Goal: Task Accomplishment & Management: Use online tool/utility

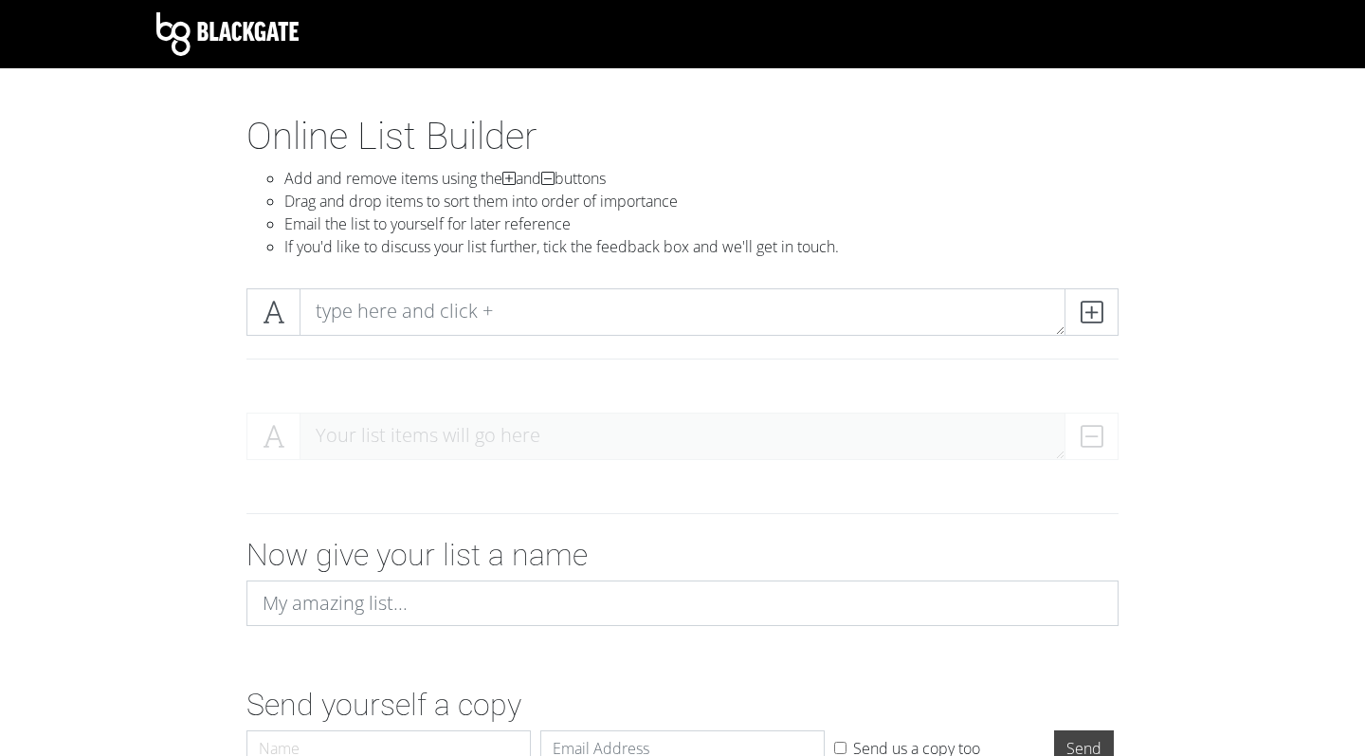
click at [82, 111] on div "Blackgate Online List Builder Add and remove items using the and buttons Drag a…" at bounding box center [682, 436] width 1365 height 872
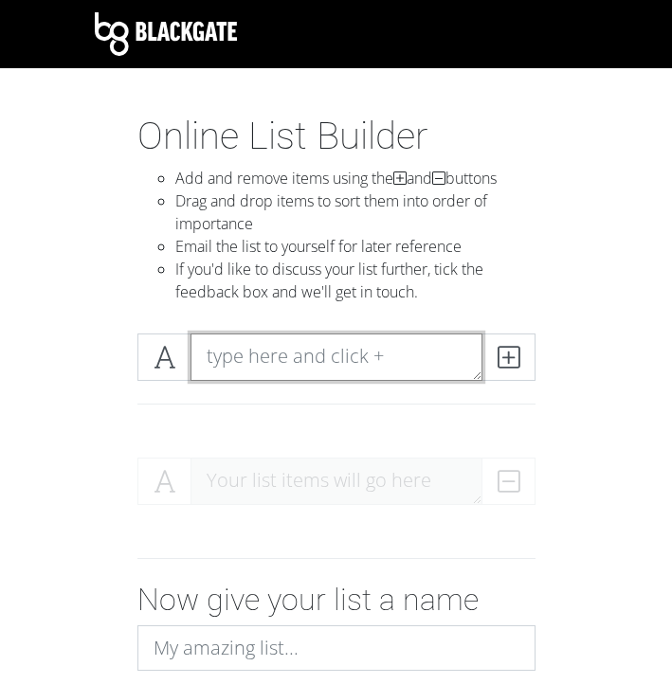
click at [306, 364] on textarea at bounding box center [337, 357] width 292 height 47
type textarea "Rams - 14"
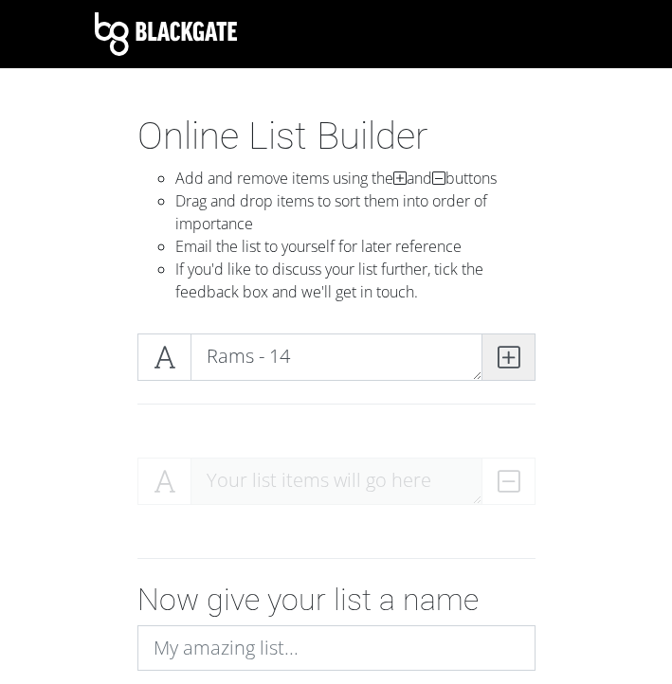
click at [503, 349] on icon at bounding box center [509, 357] width 22 height 19
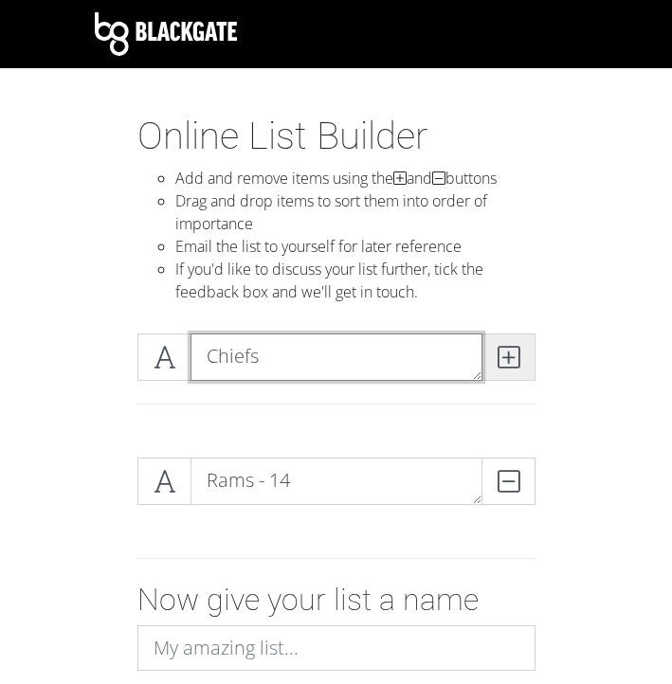
type textarea "Chiefs"
click at [512, 348] on icon at bounding box center [509, 357] width 22 height 19
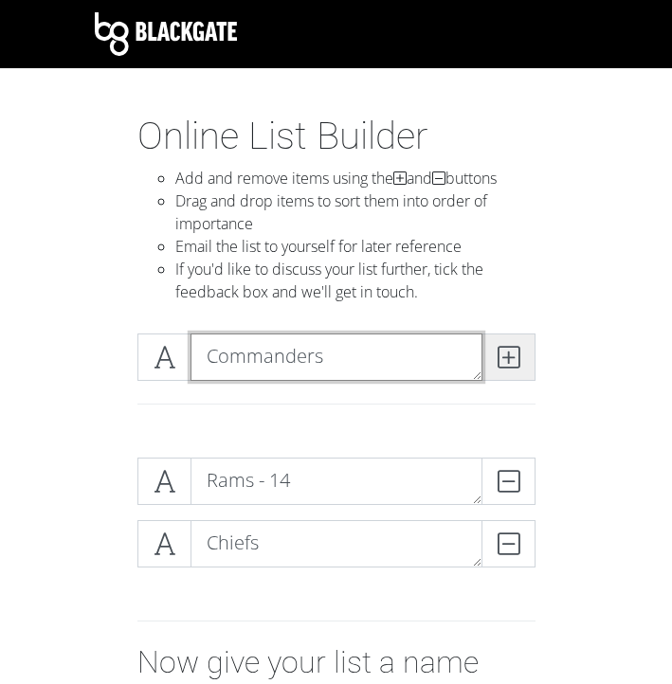
type textarea "Commanders"
click at [513, 358] on icon at bounding box center [509, 357] width 22 height 19
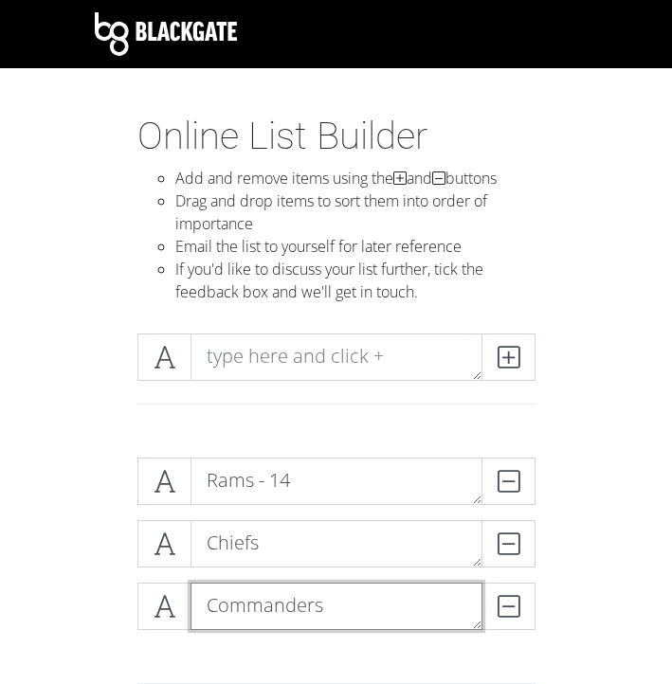
click at [362, 589] on textarea "Commanders" at bounding box center [337, 606] width 292 height 47
click at [360, 621] on textarea "Commanders" at bounding box center [337, 606] width 292 height 47
type textarea "Commanders/Chargers"
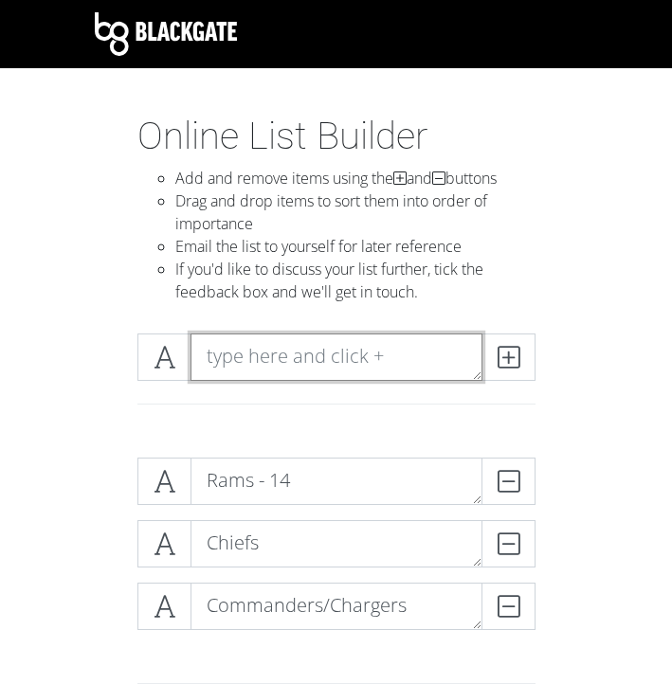
click at [386, 369] on textarea at bounding box center [337, 357] width 292 height 47
type textarea "Bills - 13"
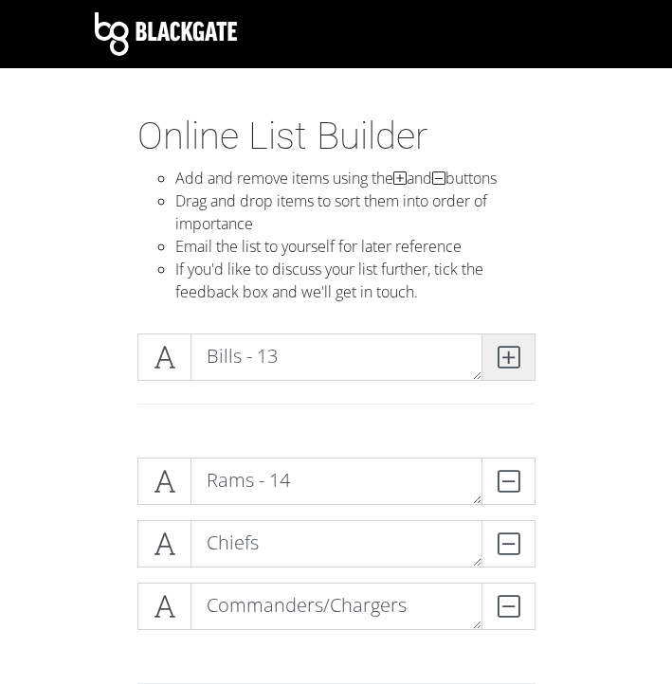
click at [505, 351] on icon at bounding box center [509, 357] width 22 height 19
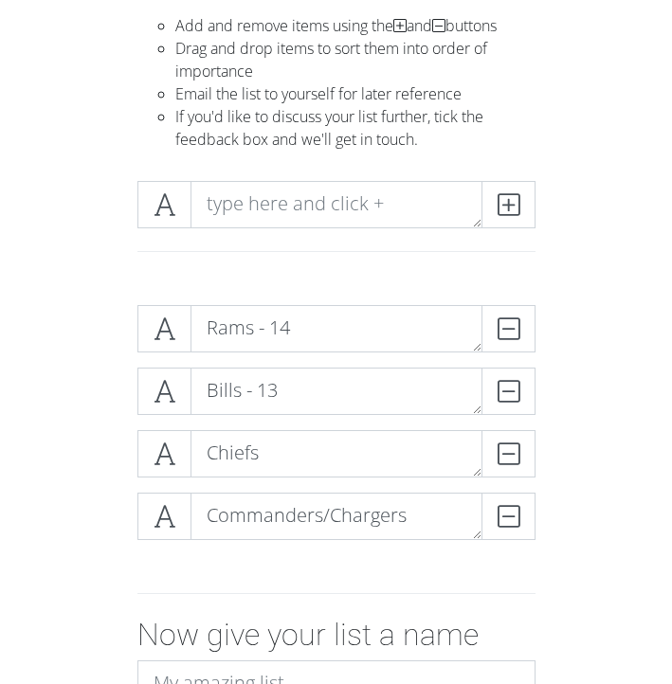
scroll to position [154, 0]
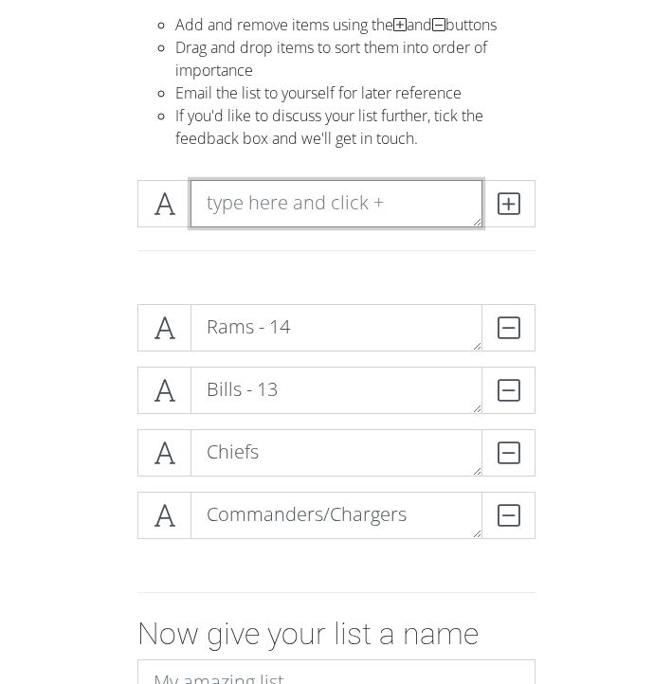
click at [293, 207] on textarea at bounding box center [337, 203] width 292 height 47
type textarea "Lions - 12"
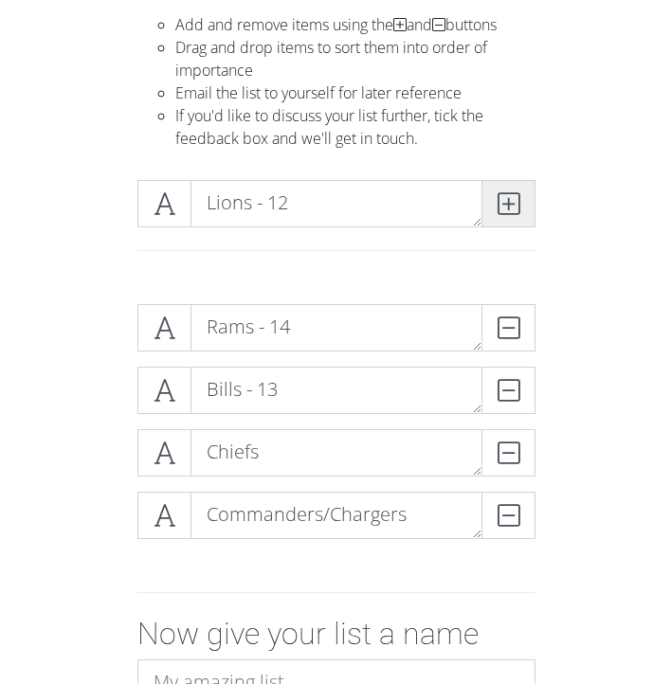
click at [502, 198] on icon at bounding box center [509, 203] width 22 height 19
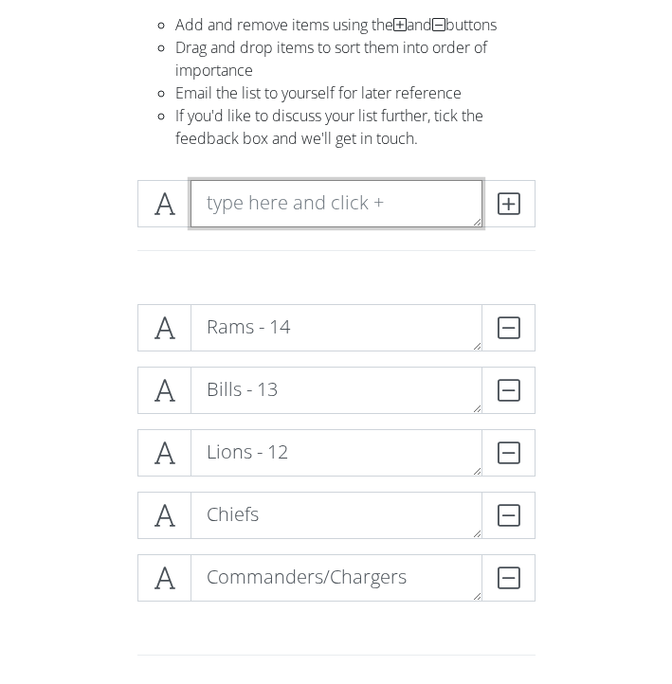
click at [274, 211] on textarea at bounding box center [337, 203] width 292 height 47
type textarea "Buccaneers"
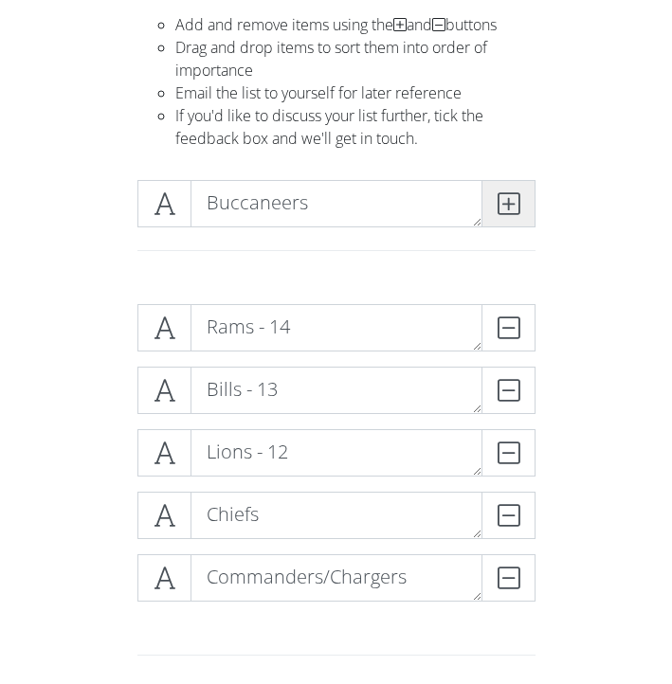
click at [488, 198] on span at bounding box center [509, 203] width 54 height 47
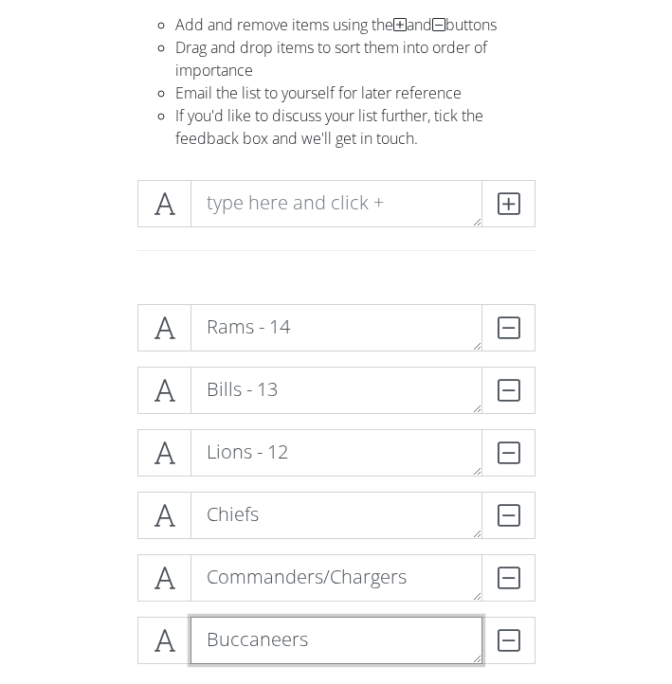
click at [352, 626] on textarea "Buccaneers" at bounding box center [337, 640] width 292 height 47
type textarea "Buccaneers/Seawhawks"
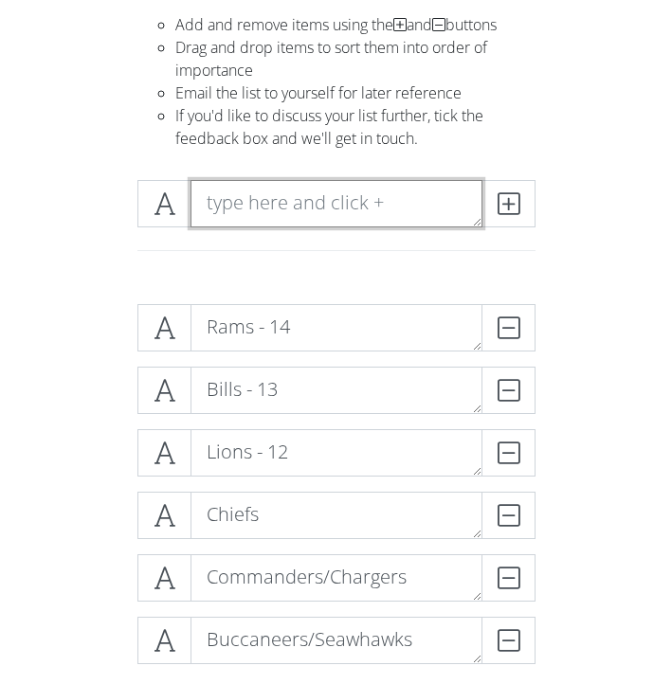
click at [303, 204] on textarea at bounding box center [337, 203] width 292 height 47
type textarea "Cardinals"
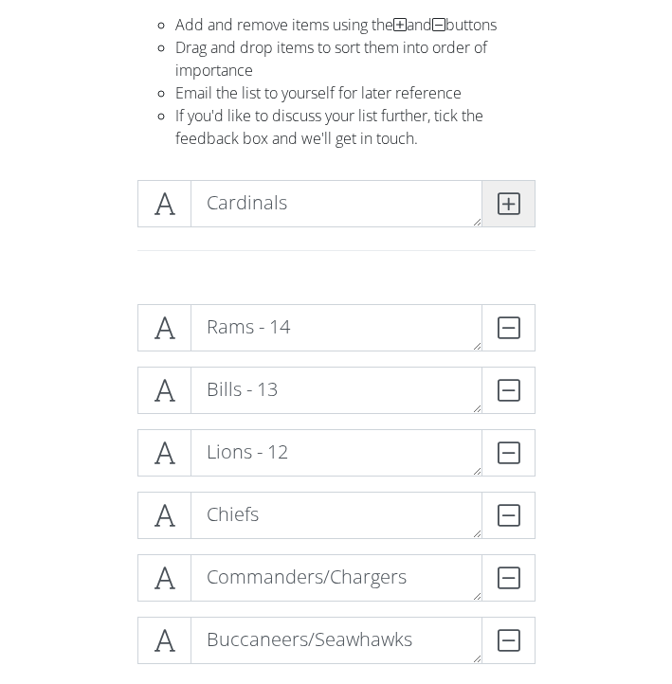
click at [508, 202] on icon at bounding box center [509, 203] width 22 height 19
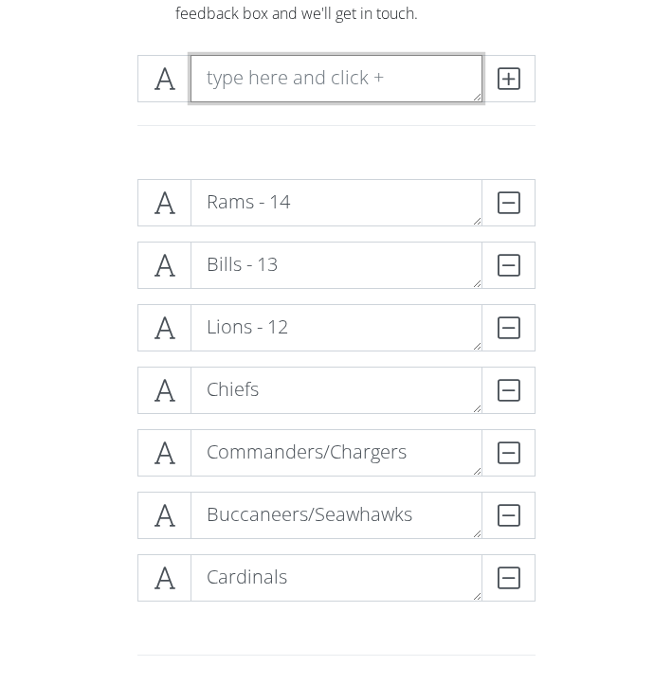
scroll to position [301, 0]
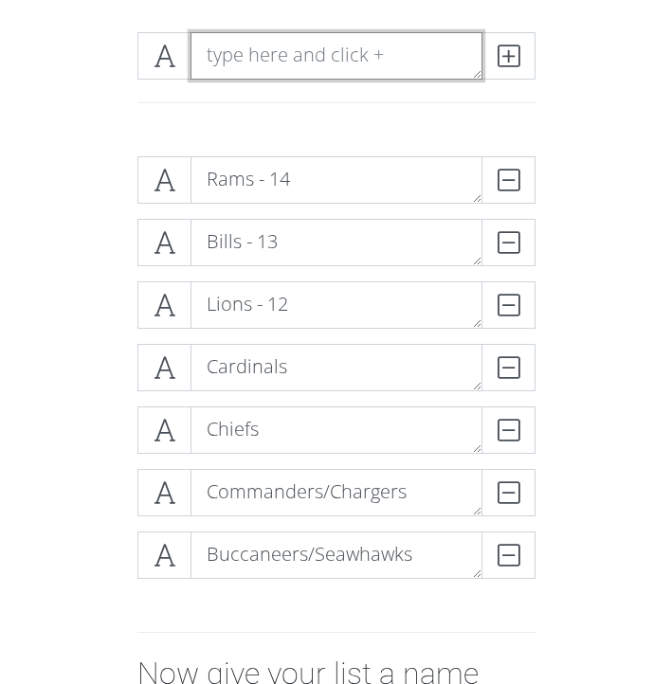
click at [216, 57] on textarea at bounding box center [337, 55] width 292 height 47
type textarea "Eagles"
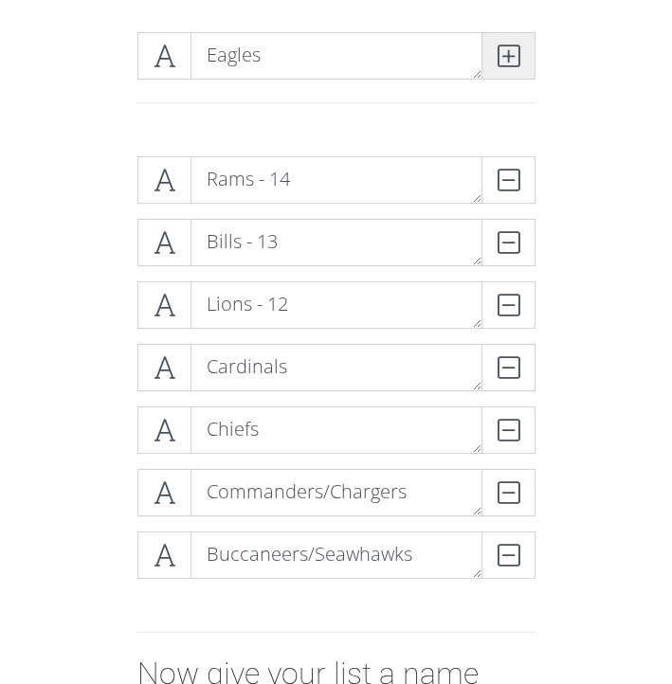
click at [502, 73] on span at bounding box center [509, 55] width 54 height 47
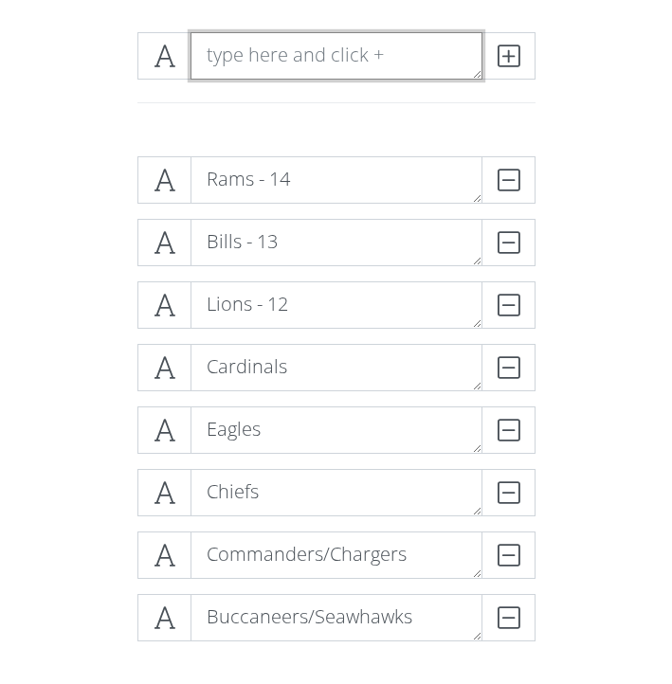
click at [264, 64] on textarea at bounding box center [337, 55] width 292 height 47
type textarea "Colts - 10"
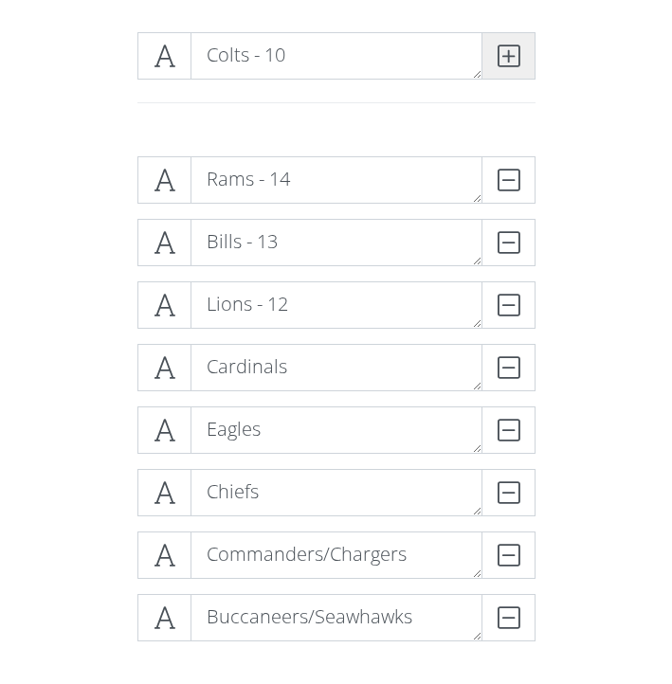
click at [498, 52] on icon at bounding box center [509, 55] width 22 height 19
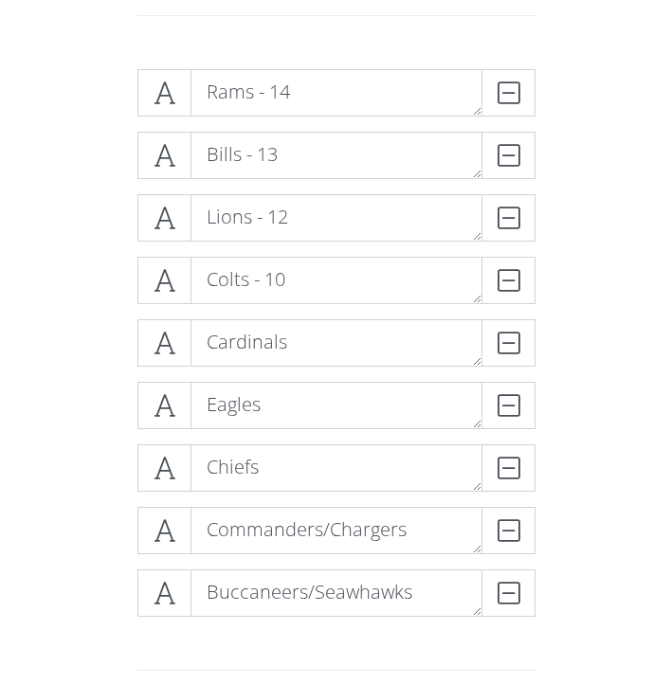
scroll to position [395, 0]
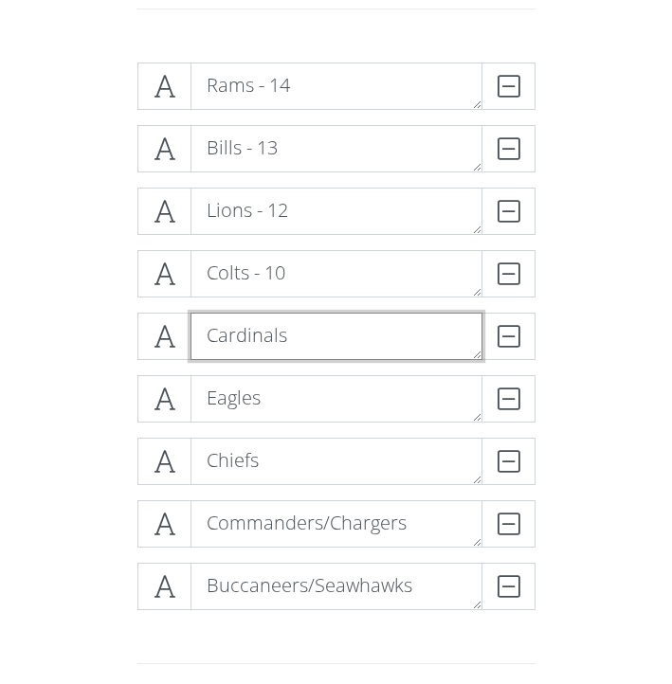
click at [298, 326] on textarea "Cardinals" at bounding box center [337, 336] width 292 height 47
type textarea "Cardinals -"
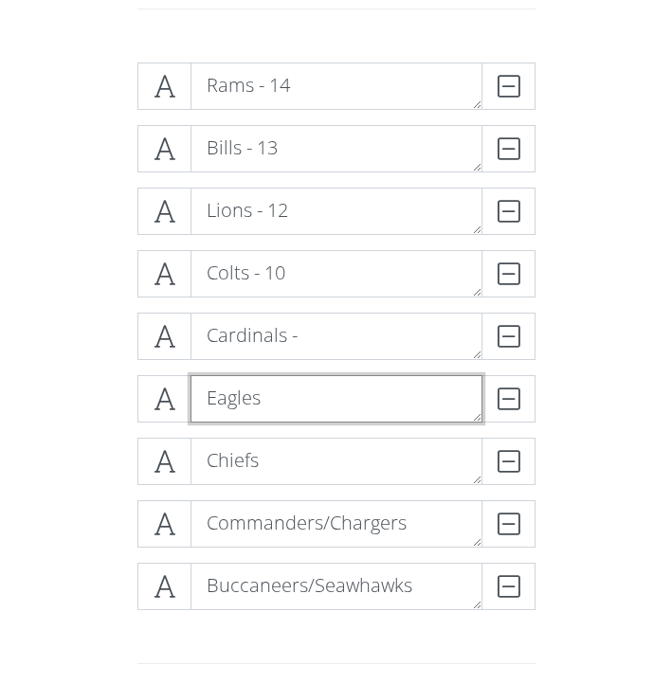
click at [302, 410] on textarea "Eagles" at bounding box center [337, 398] width 292 height 47
type textarea "Eagles - 8"
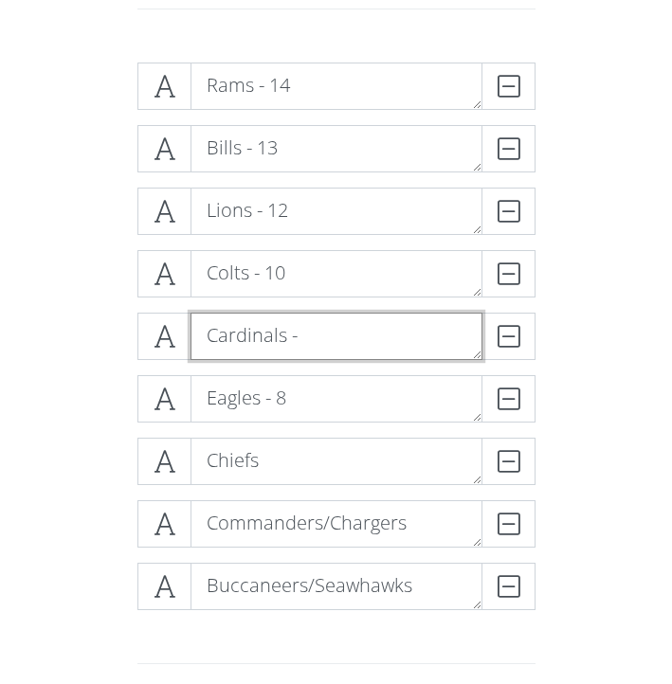
click at [325, 341] on textarea "Cardinals -" at bounding box center [337, 336] width 292 height 47
type textarea "Cardinals - 9"
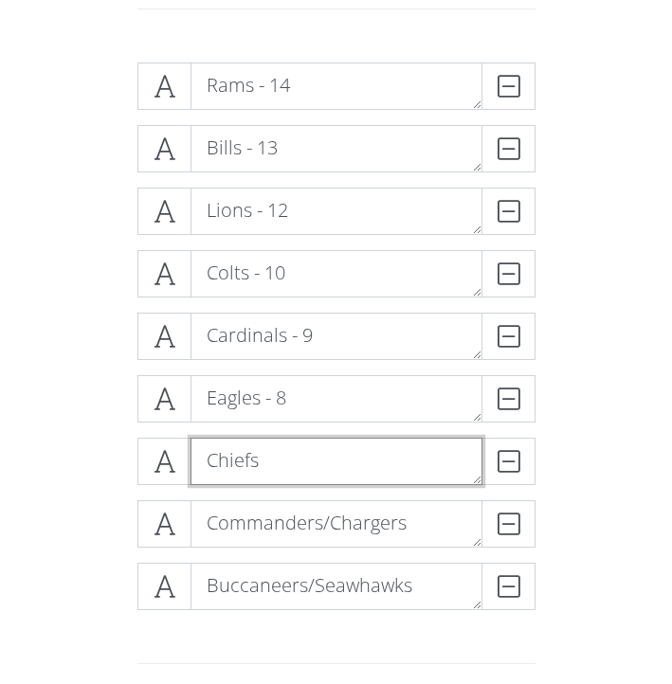
click at [409, 474] on textarea "Chiefs" at bounding box center [337, 461] width 292 height 47
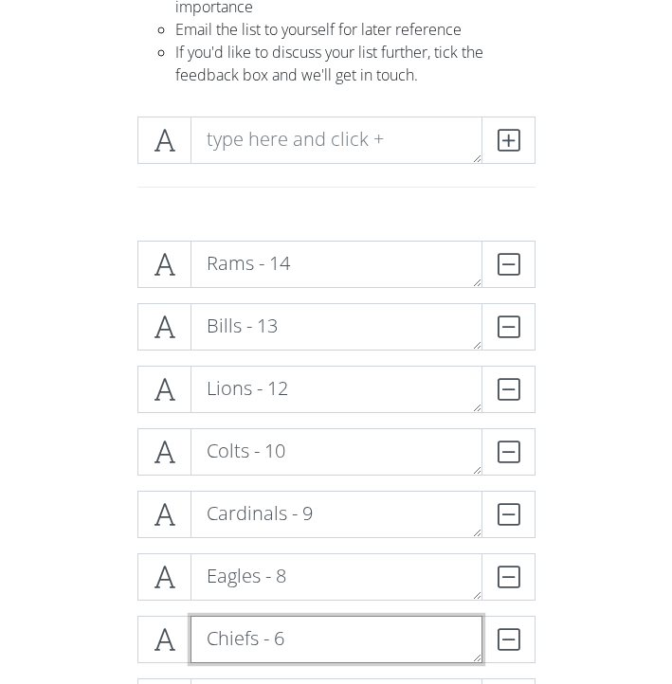
scroll to position [210, 0]
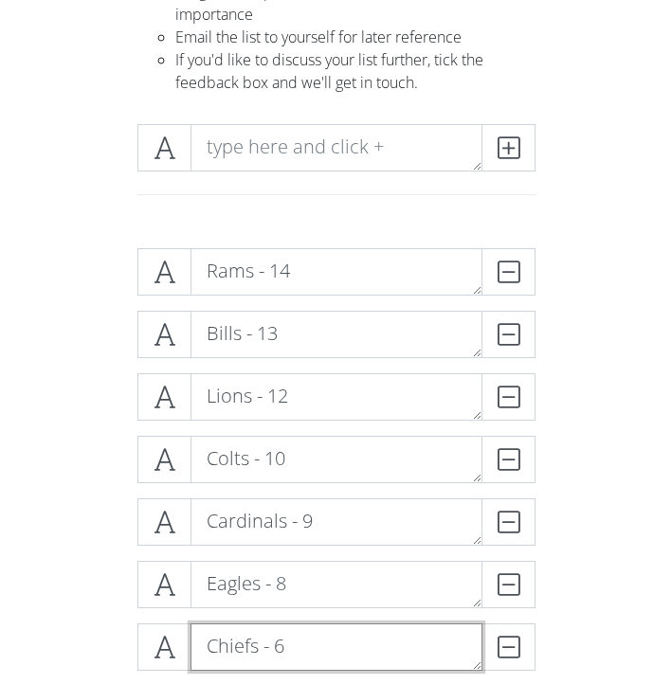
type textarea "Chiefs - 6"
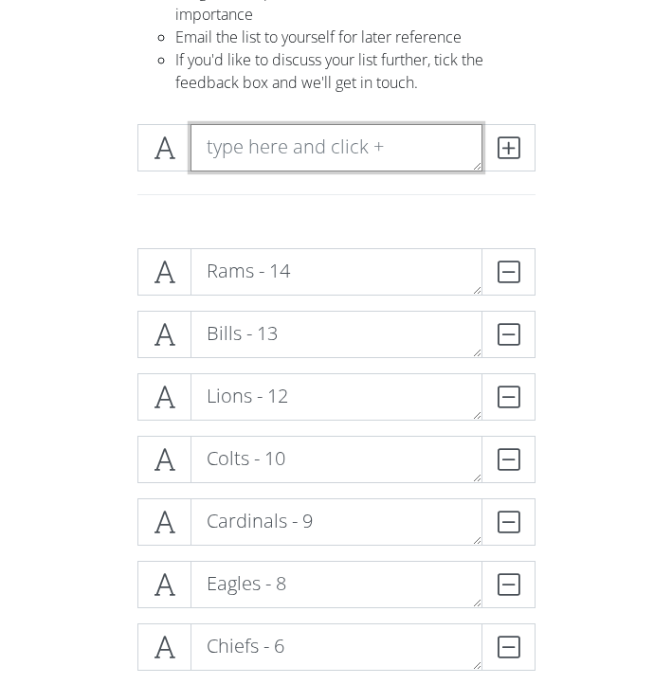
click at [264, 151] on textarea at bounding box center [337, 147] width 292 height 47
type textarea "Vikings - 7"
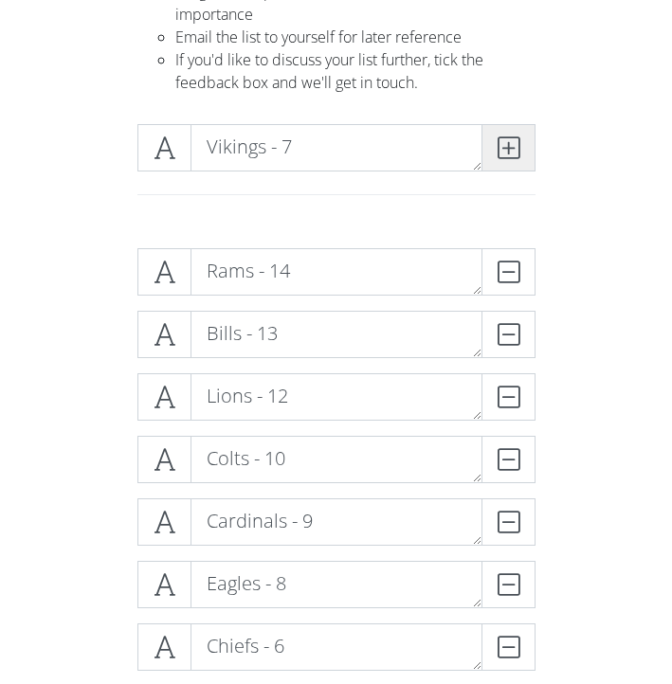
click at [503, 146] on icon at bounding box center [509, 147] width 22 height 19
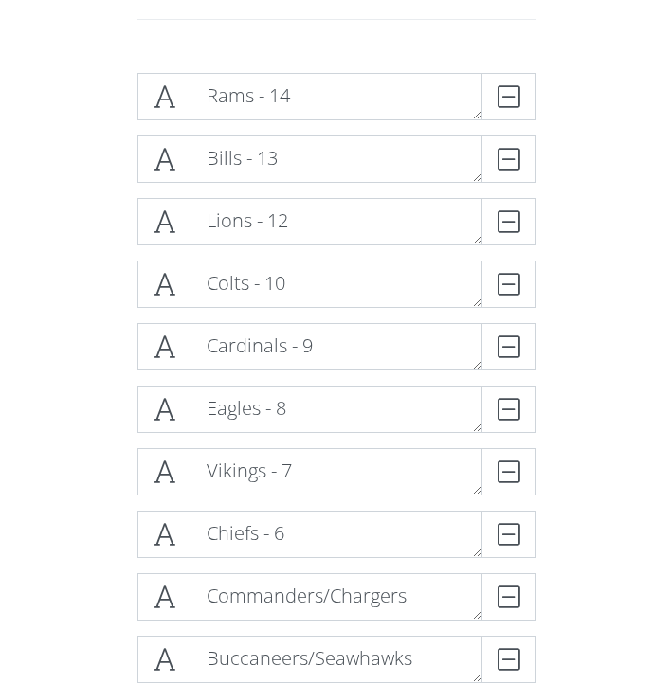
scroll to position [331, 0]
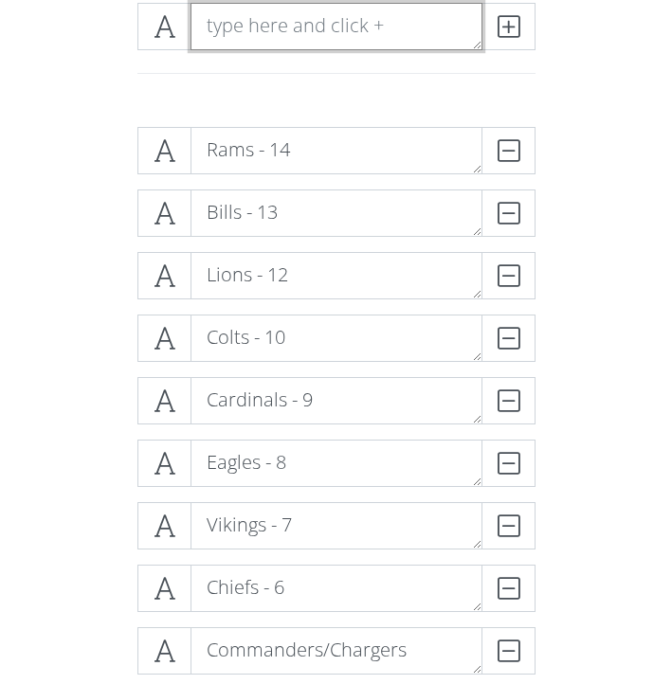
click at [239, 27] on textarea at bounding box center [337, 26] width 292 height 47
type textarea "Miami"
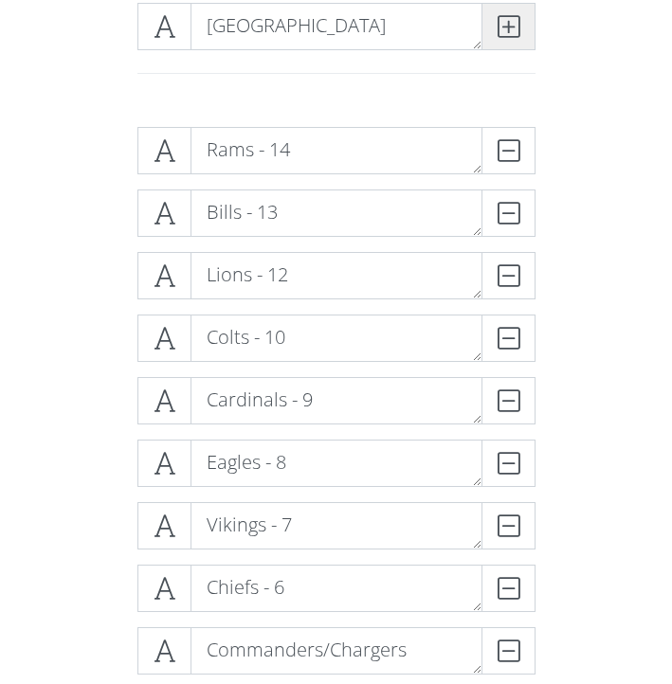
click at [522, 24] on span at bounding box center [509, 26] width 54 height 47
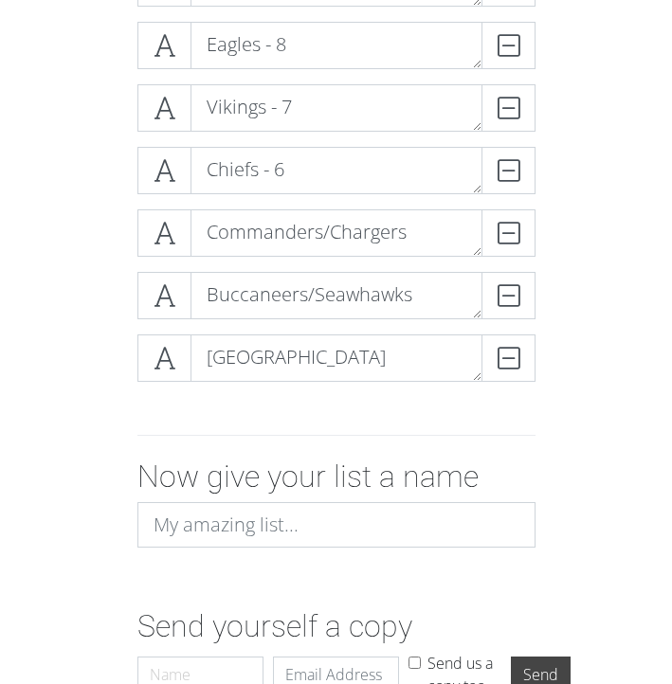
scroll to position [14, 0]
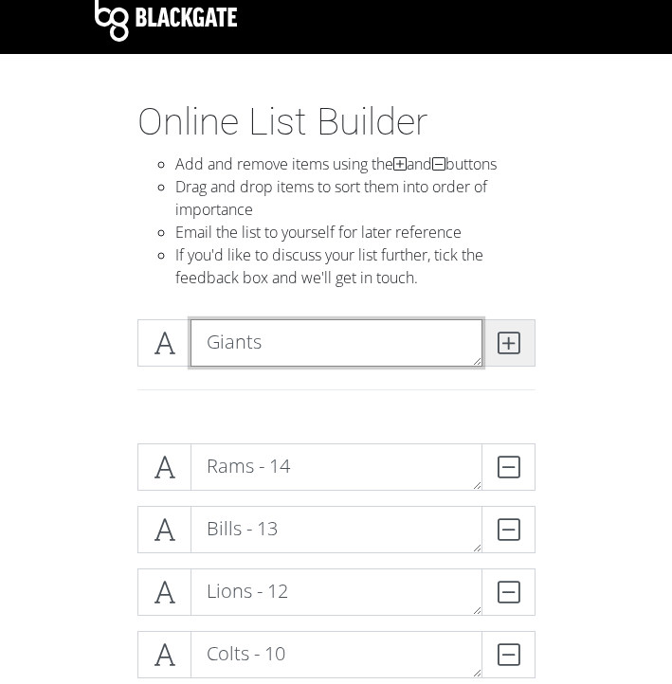
type textarea "Giants"
click at [501, 326] on span at bounding box center [509, 342] width 54 height 47
type textarea "Jets"
click at [523, 351] on span at bounding box center [509, 342] width 54 height 47
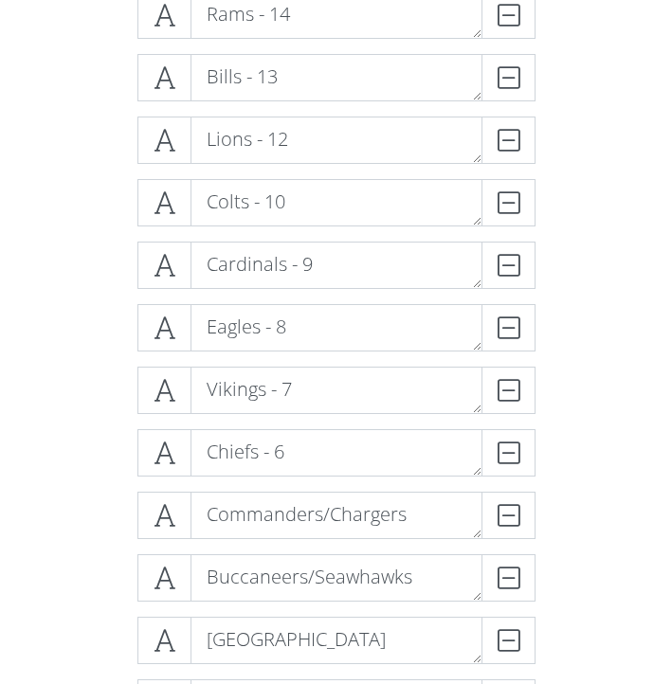
scroll to position [465, 0]
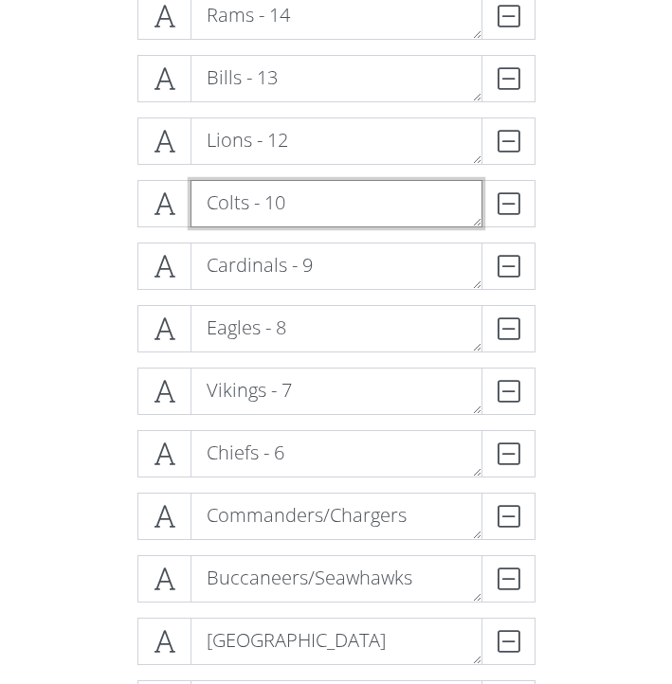
click at [334, 212] on textarea "Colts - 10" at bounding box center [337, 203] width 292 height 47
type textarea "Colts - 11"
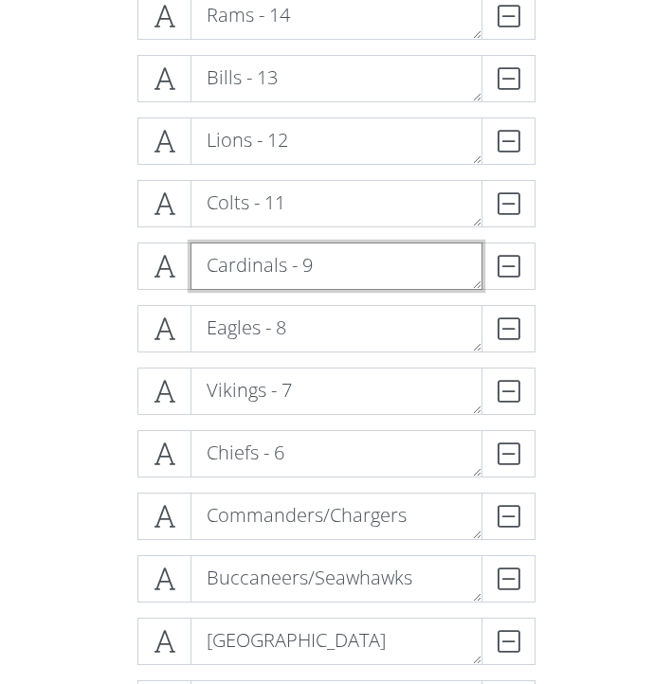
click at [366, 273] on textarea "Cardinals - 9" at bounding box center [337, 266] width 292 height 47
type textarea "Cardinals - 10"
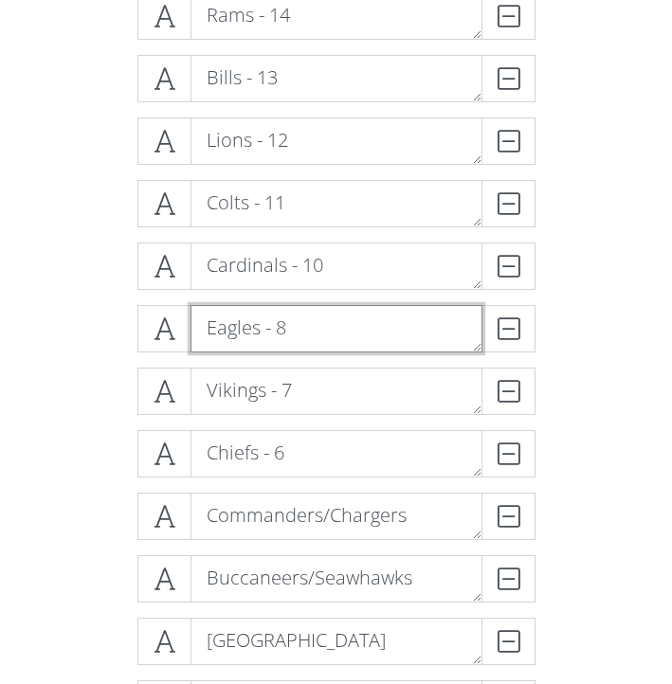
click at [324, 343] on textarea "Eagles - 8" at bounding box center [337, 328] width 292 height 47
type textarea "Eagles - 9"
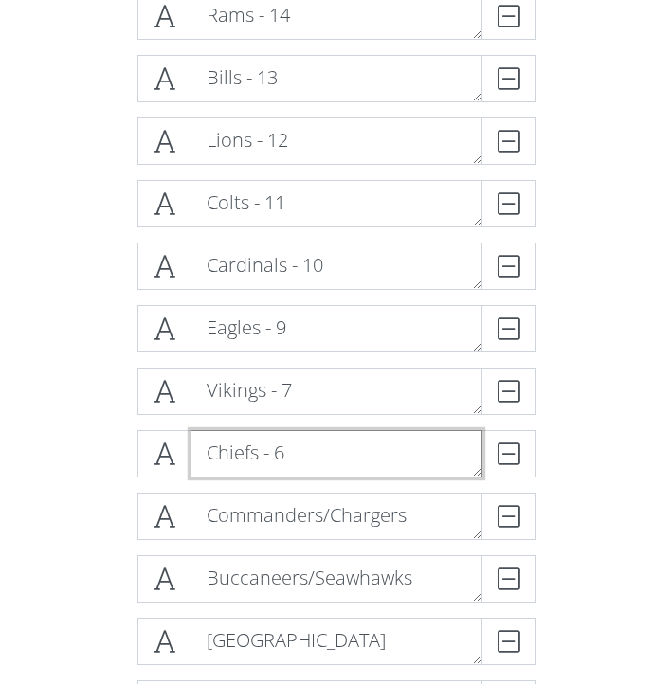
click at [313, 450] on textarea "Chiefs - 6" at bounding box center [337, 453] width 292 height 47
type textarea "Chiefs - 8"
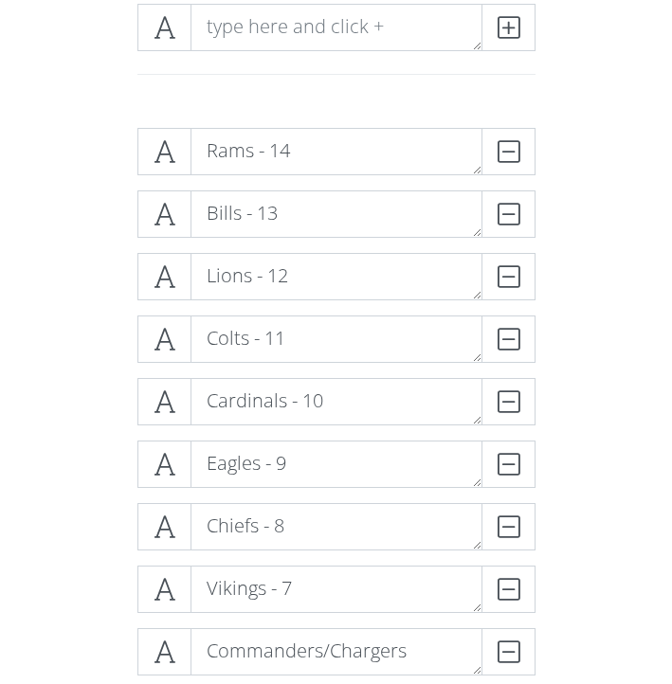
scroll to position [316, 0]
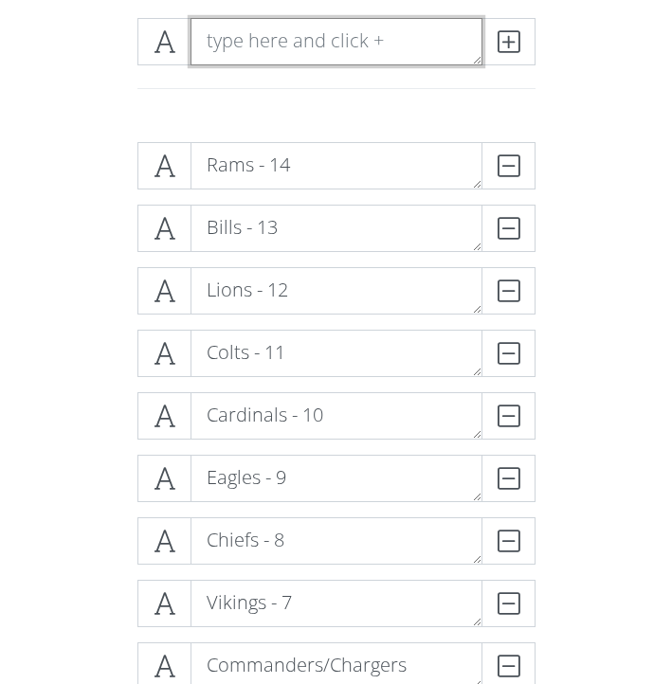
click at [281, 62] on textarea at bounding box center [337, 41] width 292 height 47
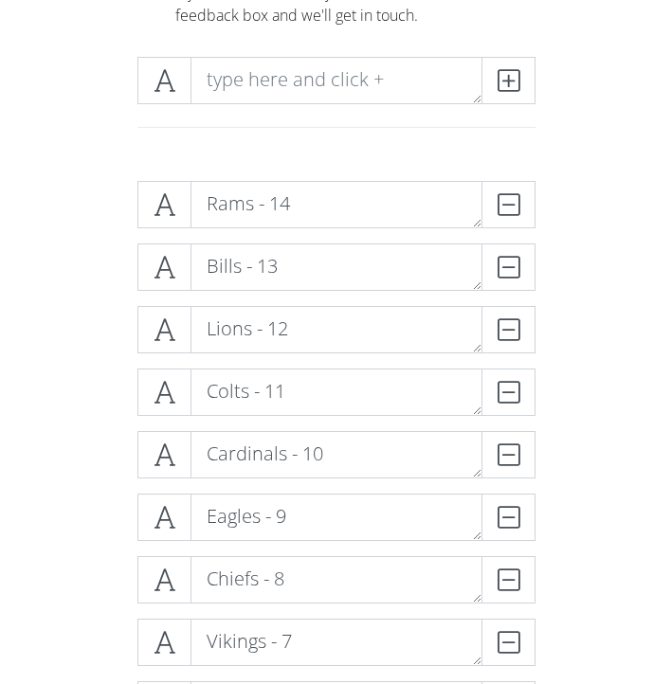
scroll to position [189, 0]
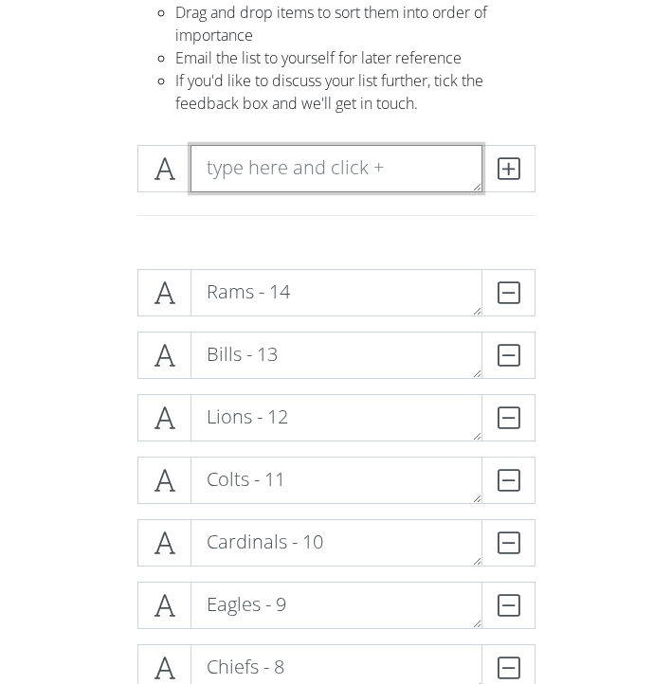
click at [268, 159] on textarea at bounding box center [337, 168] width 292 height 47
type textarea "H"
type textarea "Texans"
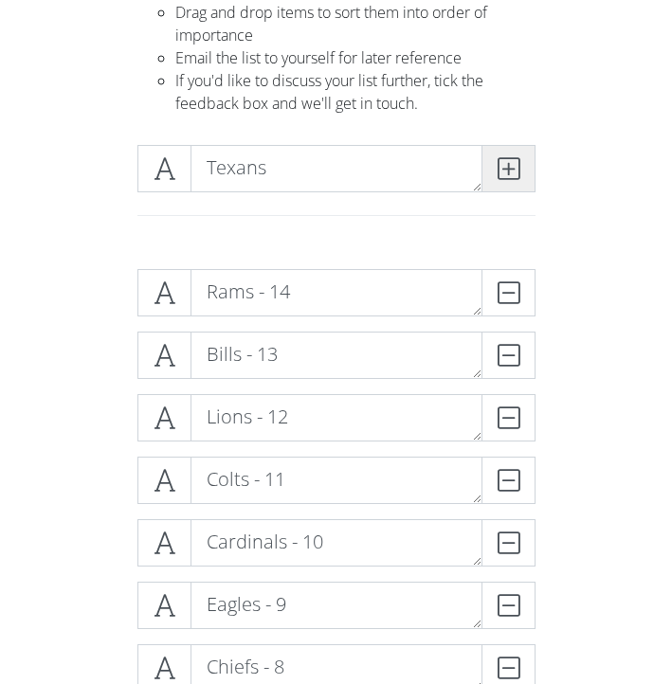
click at [519, 180] on span at bounding box center [509, 168] width 54 height 47
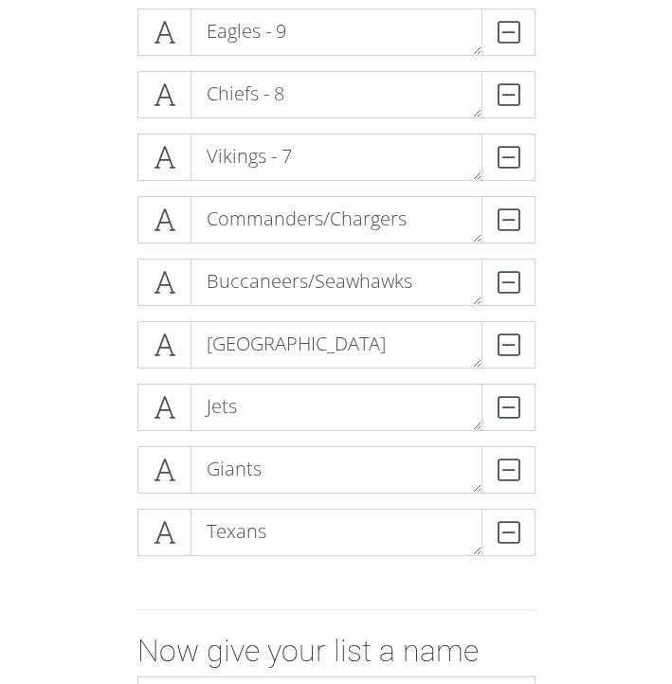
scroll to position [754, 0]
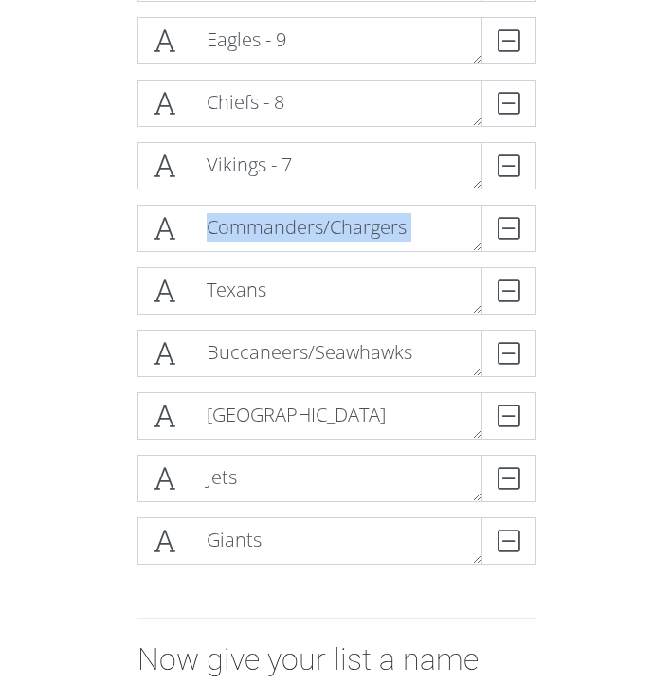
drag, startPoint x: 168, startPoint y: 294, endPoint x: 170, endPoint y: 253, distance: 40.8
click at [170, 253] on div "Rams - 14 DELETE Bills - 13 DELETE Lions - 12 DELETE Colts - 11 DELETE Cardinal…" at bounding box center [336, 142] width 398 height 876
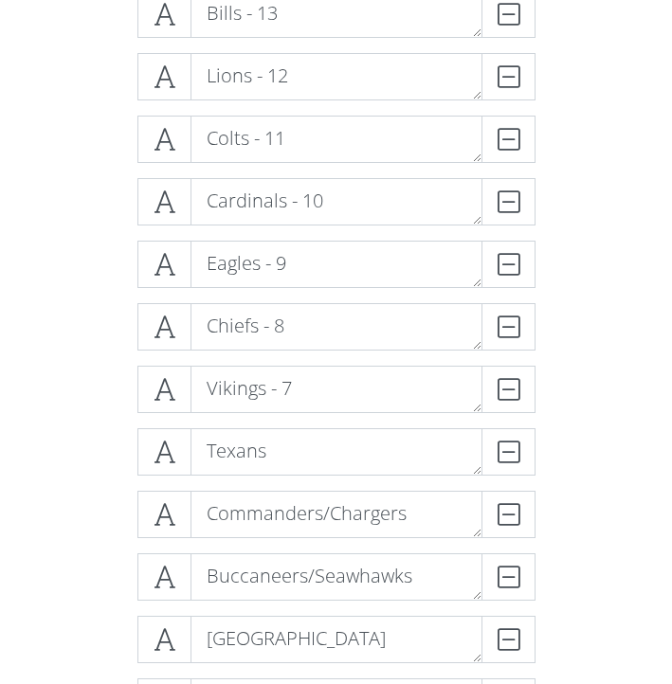
scroll to position [723, 0]
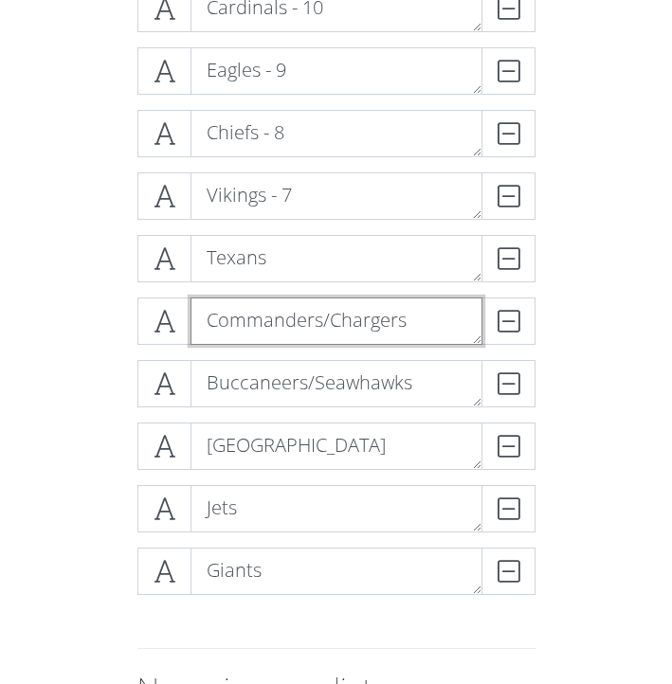
drag, startPoint x: 416, startPoint y: 335, endPoint x: 325, endPoint y: 324, distance: 91.6
click at [325, 324] on textarea "Commanders/Chargers" at bounding box center [337, 321] width 292 height 47
type textarea "Commanders"
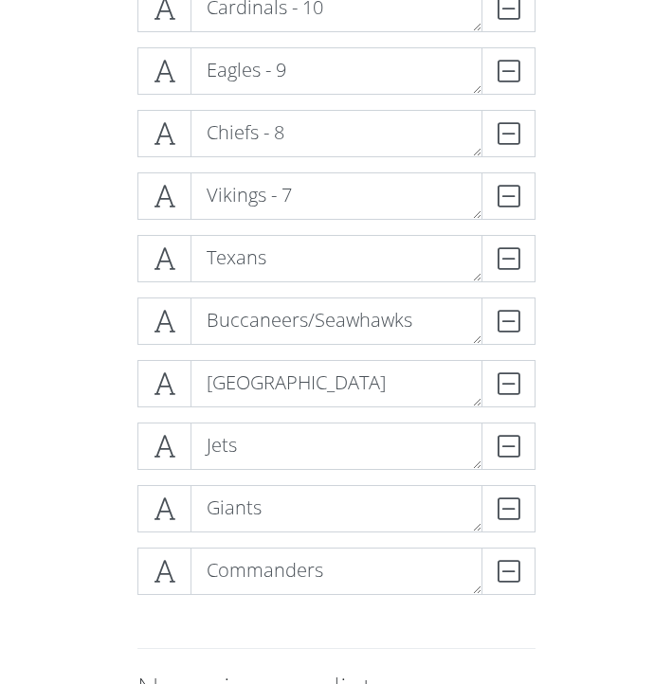
click at [664, 467] on form "Rams - 14 DELETE Bills - 13 DELETE Lions - 12 DELETE Colts - 11 DELETE Cardinal…" at bounding box center [336, 319] width 672 height 1200
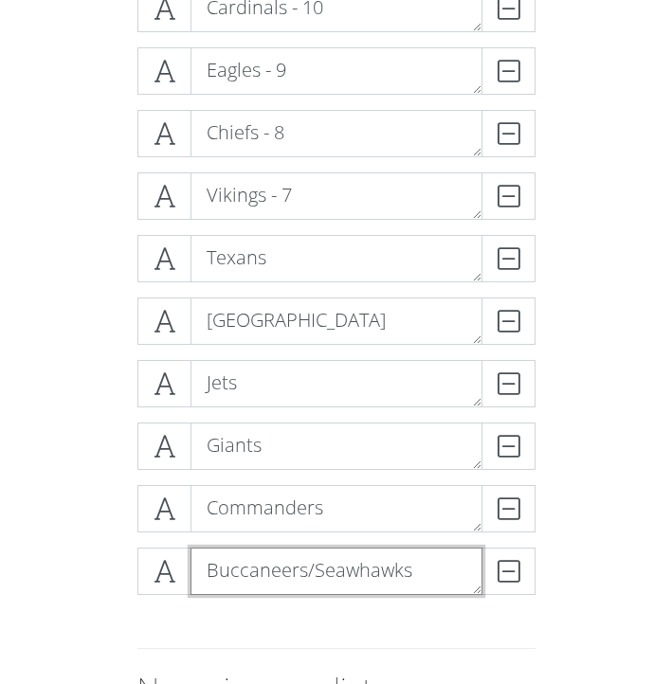
click at [349, 581] on textarea "Buccaneers/Seawhawks" at bounding box center [337, 571] width 292 height 47
click at [361, 578] on textarea "Buccaneers/Seawhawks" at bounding box center [337, 571] width 292 height 47
drag, startPoint x: 408, startPoint y: 573, endPoint x: 302, endPoint y: 574, distance: 105.2
click at [302, 574] on textarea "Buccaneers/Seahawks" at bounding box center [337, 571] width 292 height 47
type textarea "Buccaneers"
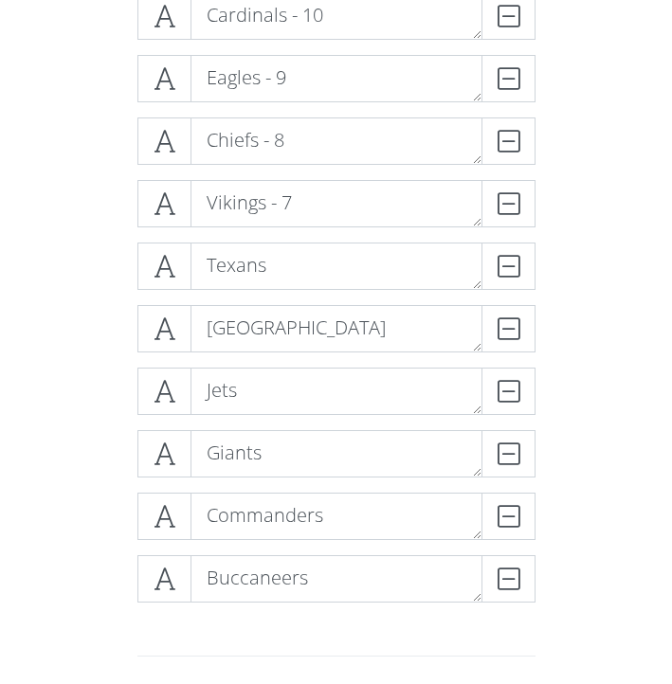
scroll to position [700, 0]
